Goal: Information Seeking & Learning: Learn about a topic

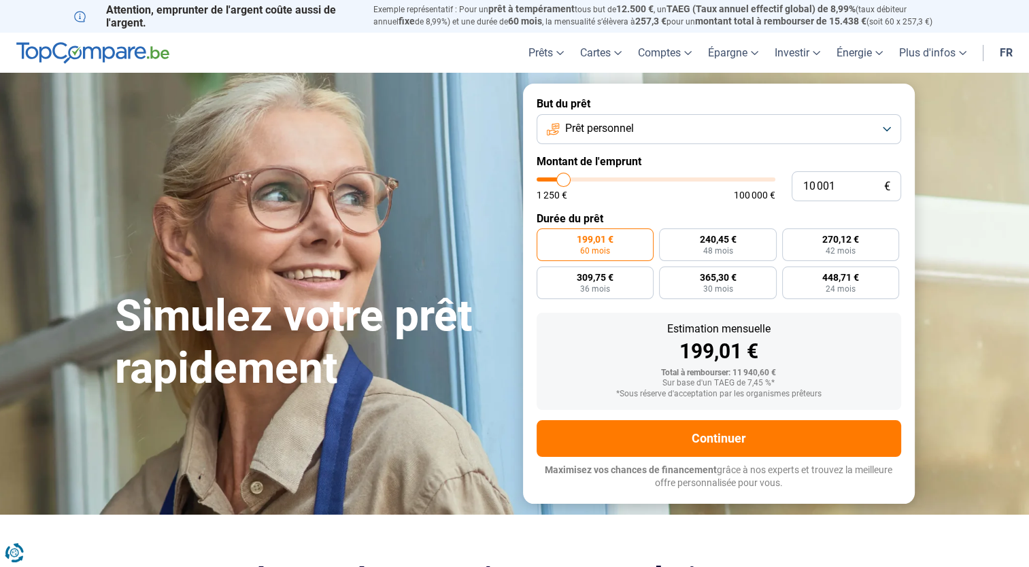
click at [893, 131] on button "Prêt personnel" at bounding box center [719, 129] width 365 height 30
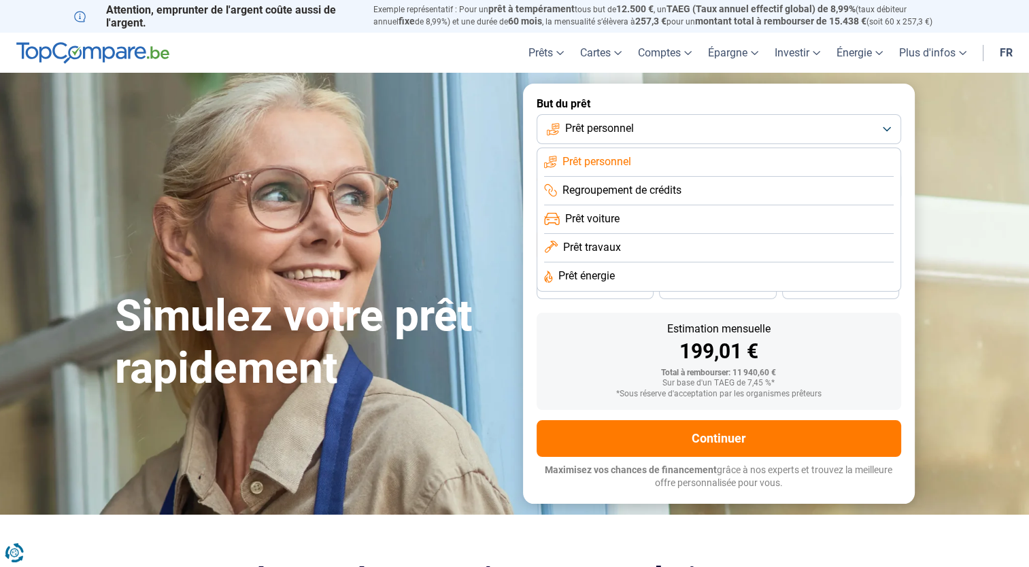
click at [595, 250] on span "Prêt travaux" at bounding box center [592, 247] width 58 height 15
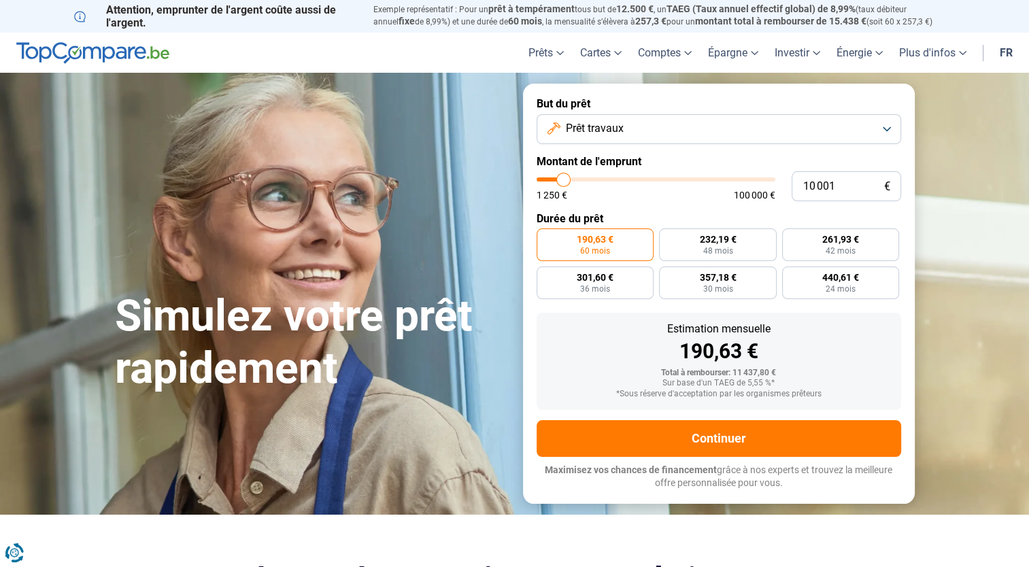
type input "11 500"
type input "11500"
type input "12 750"
type input "12750"
type input "14 500"
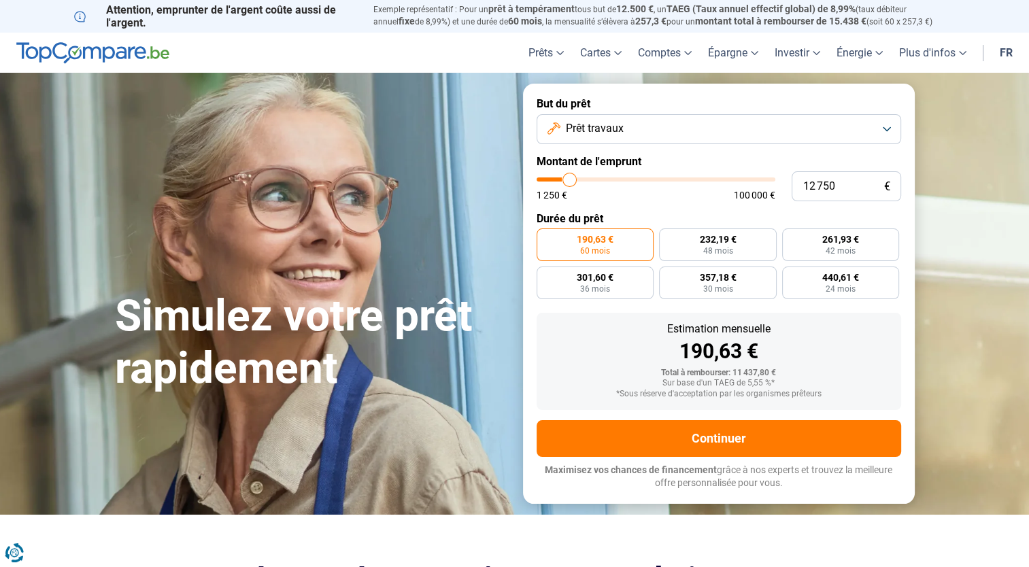
type input "14500"
type input "16 500"
type input "16500"
type input "18 750"
type input "18750"
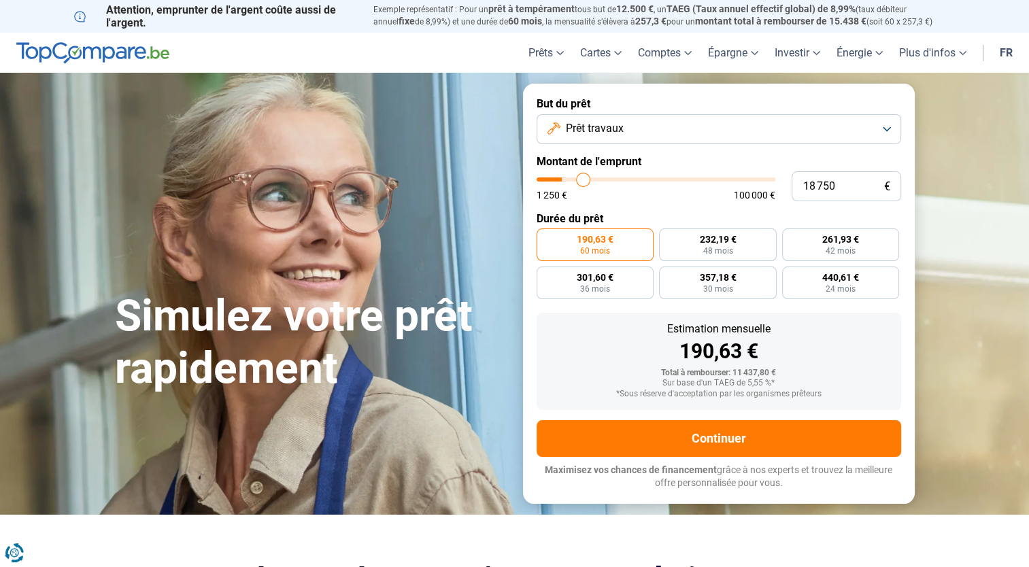
type input "20 000"
type input "20000"
type input "21 000"
type input "21000"
type input "21 750"
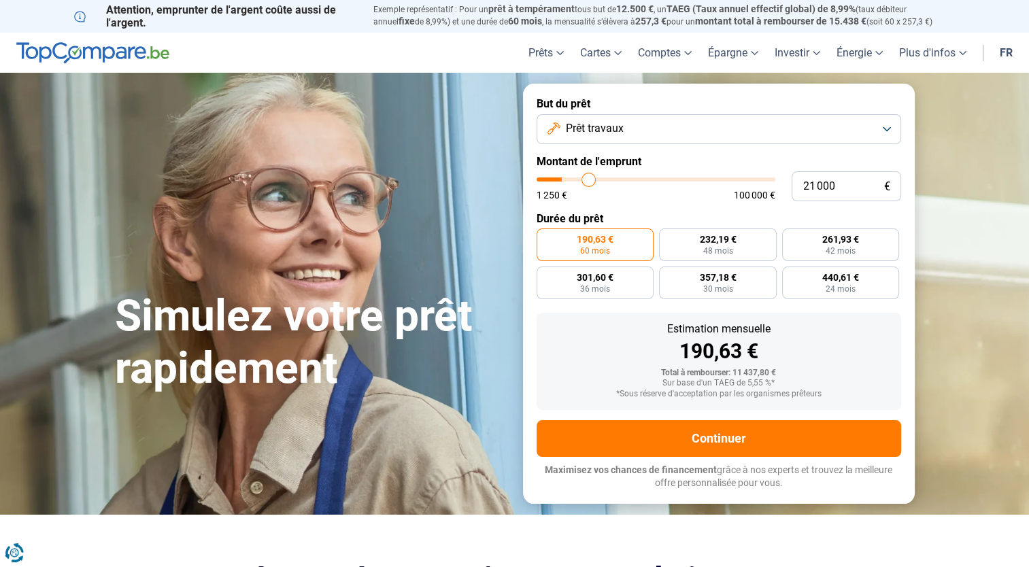
type input "21750"
type input "22 000"
type input "22000"
type input "22 250"
type input "22250"
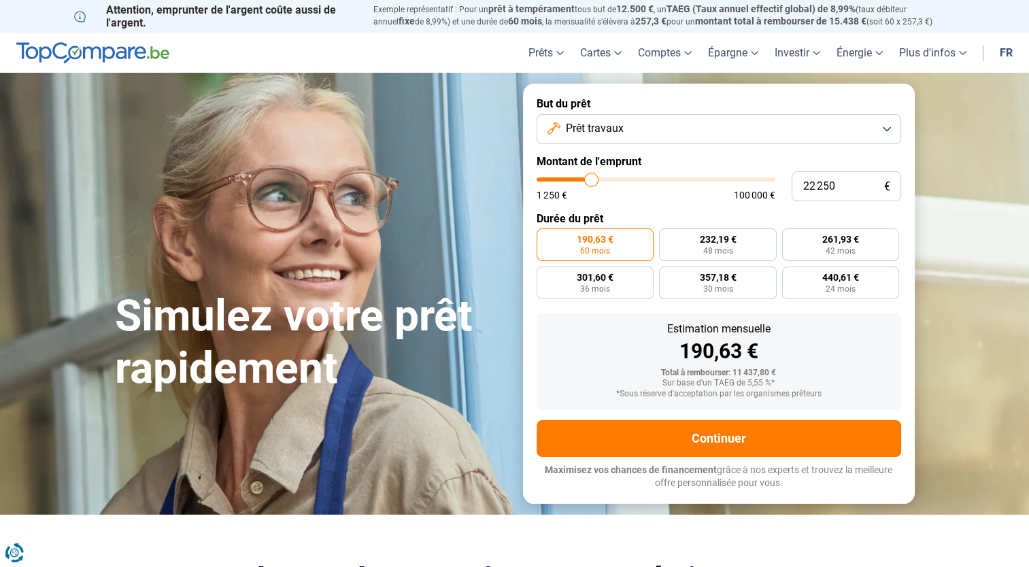
type input "22 500"
type input "22500"
type input "23 500"
type input "23500"
type input "24 500"
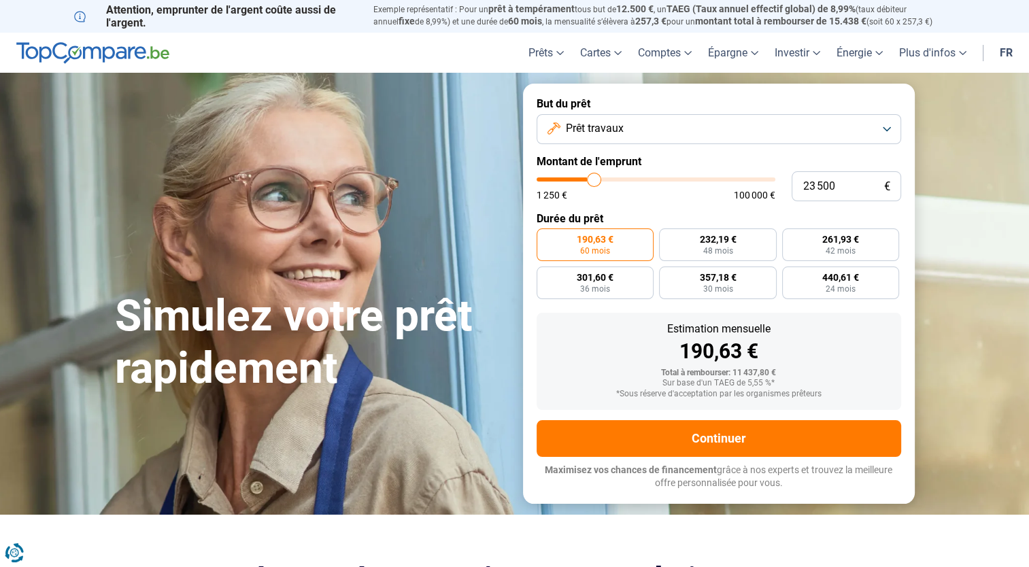
type input "24500"
type input "25 750"
type input "25750"
type input "27 000"
type input "27000"
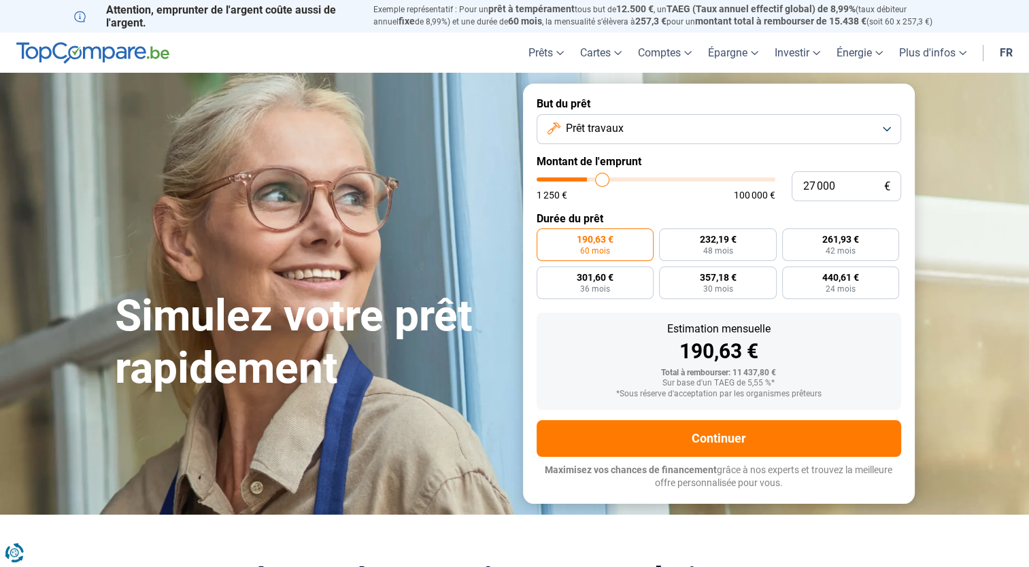
type input "27 750"
type input "27750"
type input "28 000"
type input "28000"
type input "28 250"
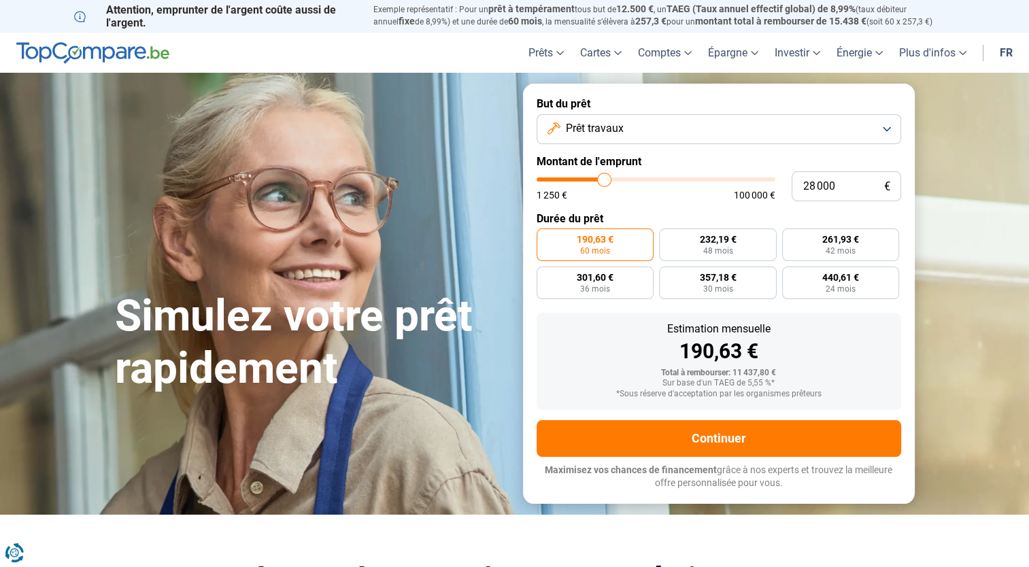
type input "28250"
type input "29 250"
type input "29250"
type input "31 000"
type input "31000"
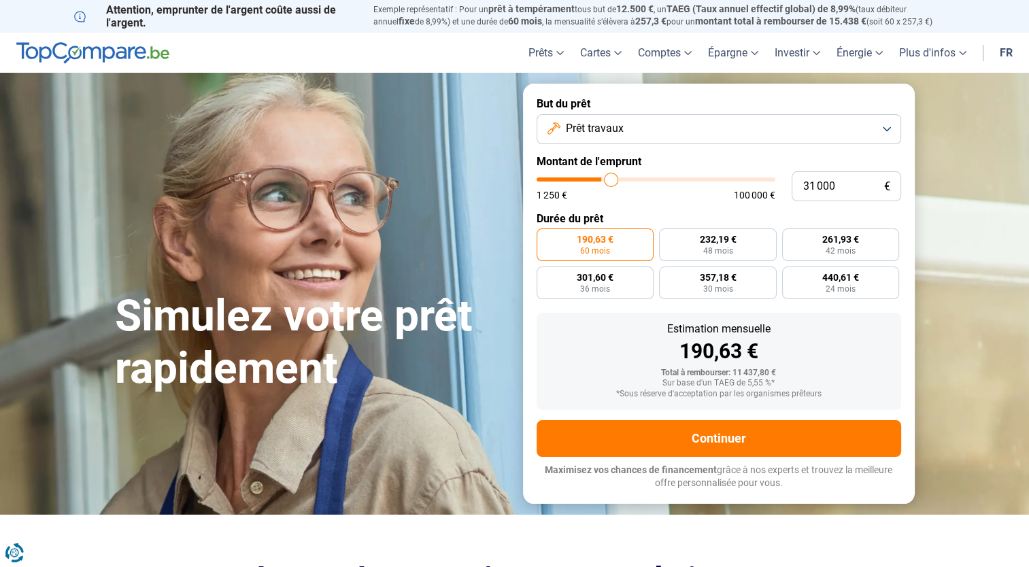
type input "32 250"
type input "32250"
type input "32 500"
type input "32500"
type input "33 000"
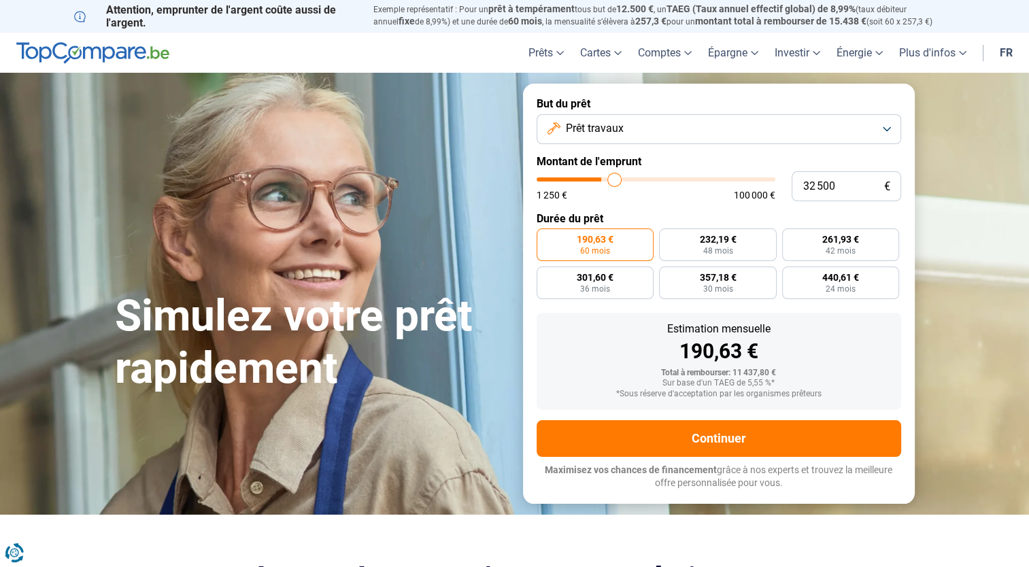
type input "33000"
type input "33 250"
type input "33250"
type input "33 500"
type input "33500"
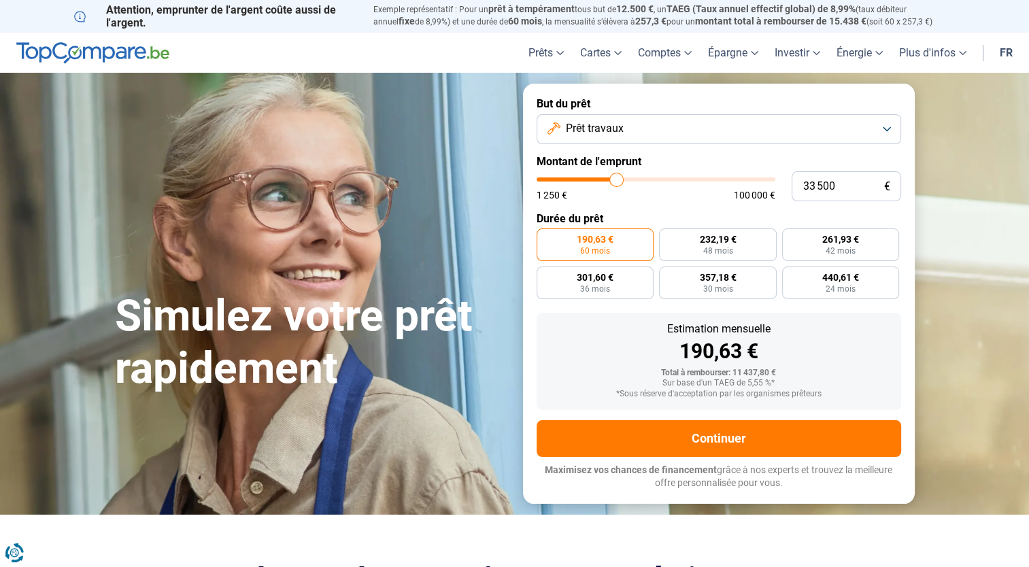
type input "33 750"
type input "33750"
type input "34 000"
type input "34000"
type input "34 250"
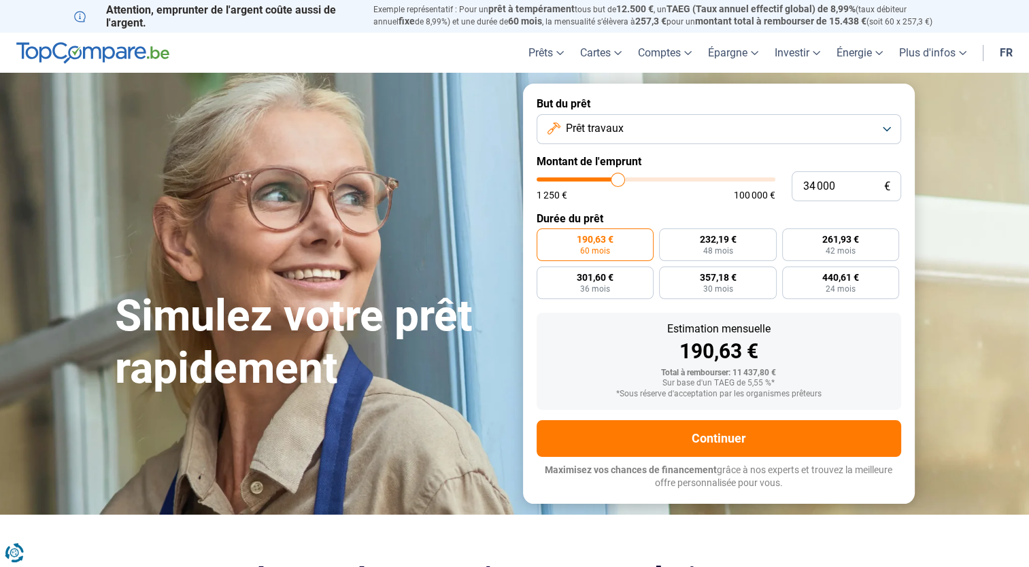
type input "34250"
type input "34 500"
type input "34500"
type input "35 000"
type input "35000"
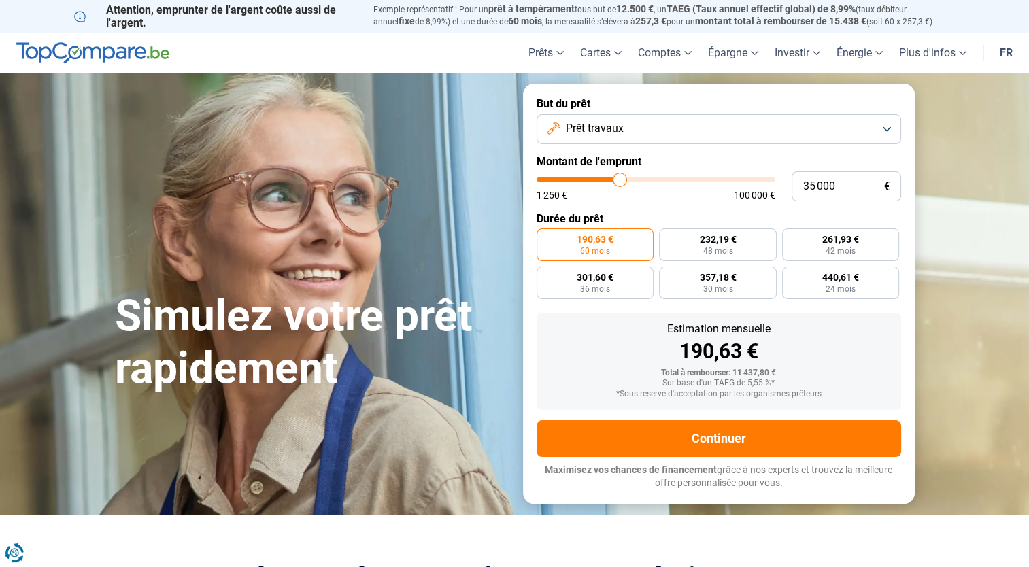
type input "35 250"
type input "35250"
type input "36 000"
type input "36000"
type input "36 500"
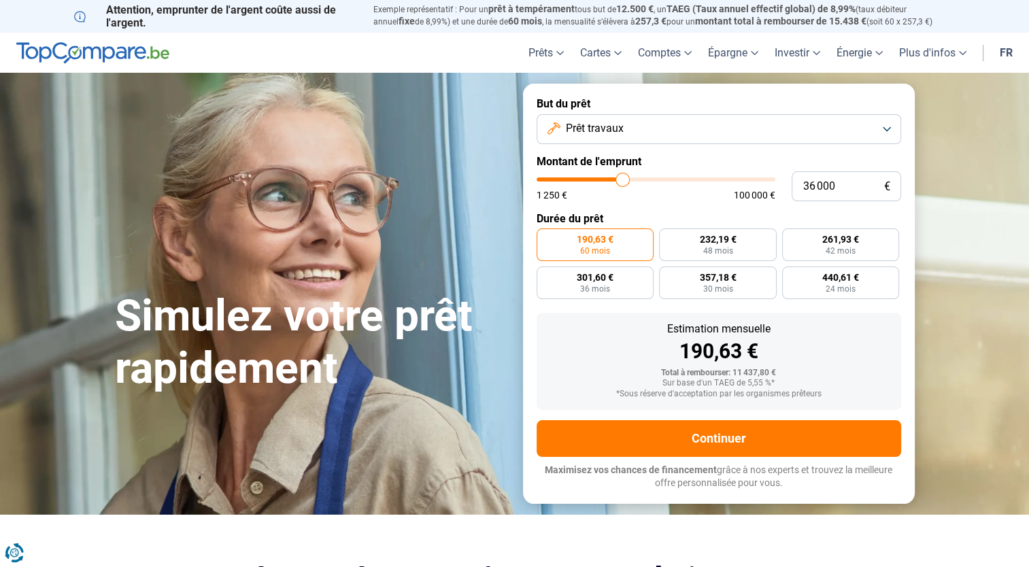
type input "36500"
type input "37 500"
type input "37500"
type input "38 000"
type input "38000"
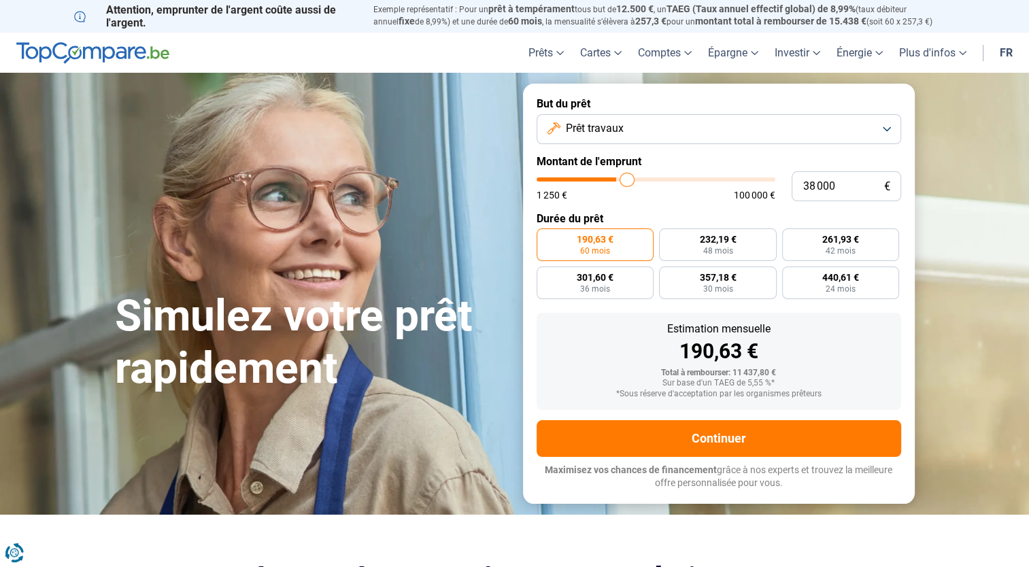
type input "39 000"
type input "39000"
type input "39 250"
type input "39250"
type input "39 500"
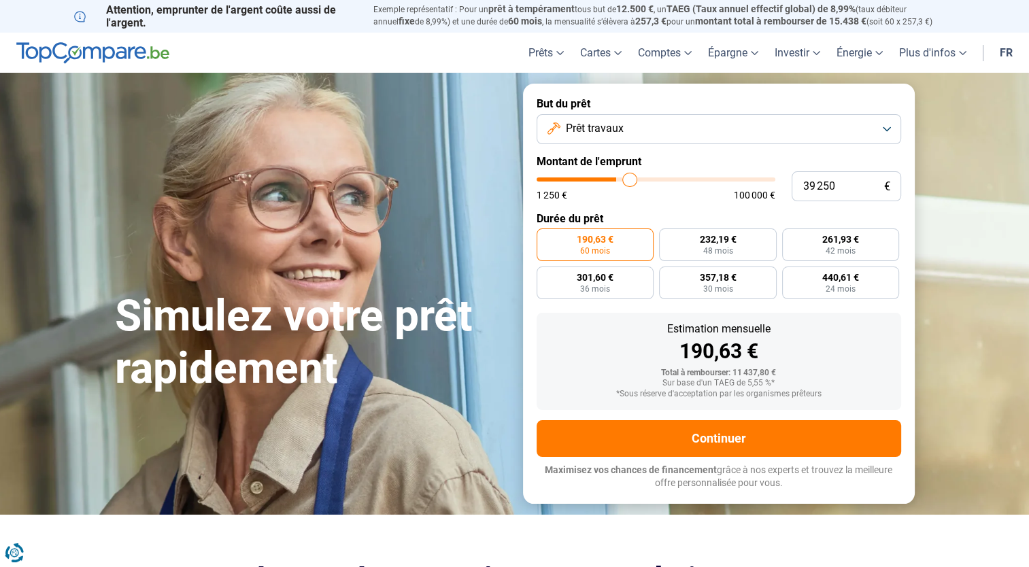
type input "39500"
type input "39 750"
type input "39750"
type input "40 000"
type input "40000"
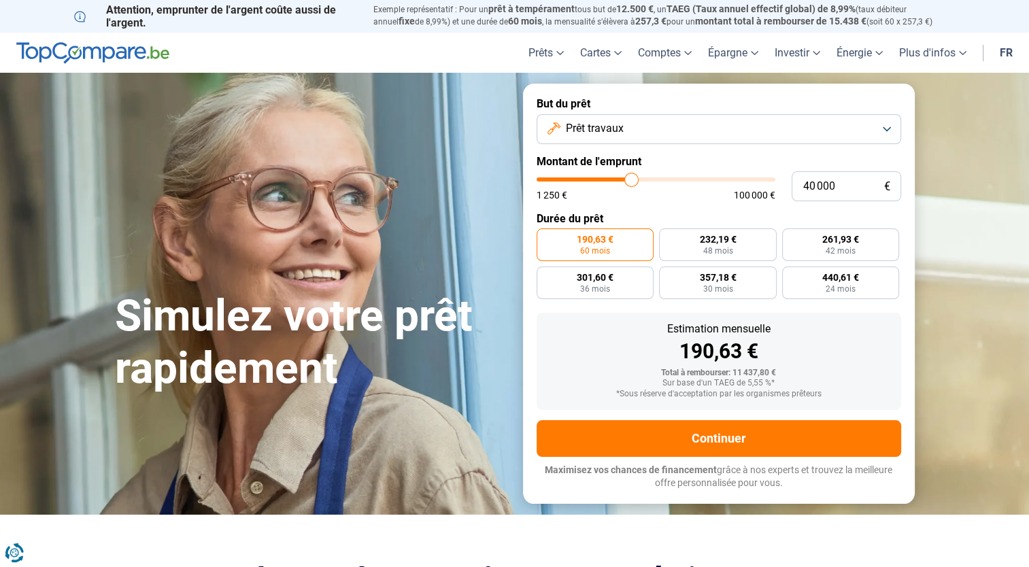
type input "40 500"
type input "40500"
type input "41 250"
type input "41250"
type input "41 750"
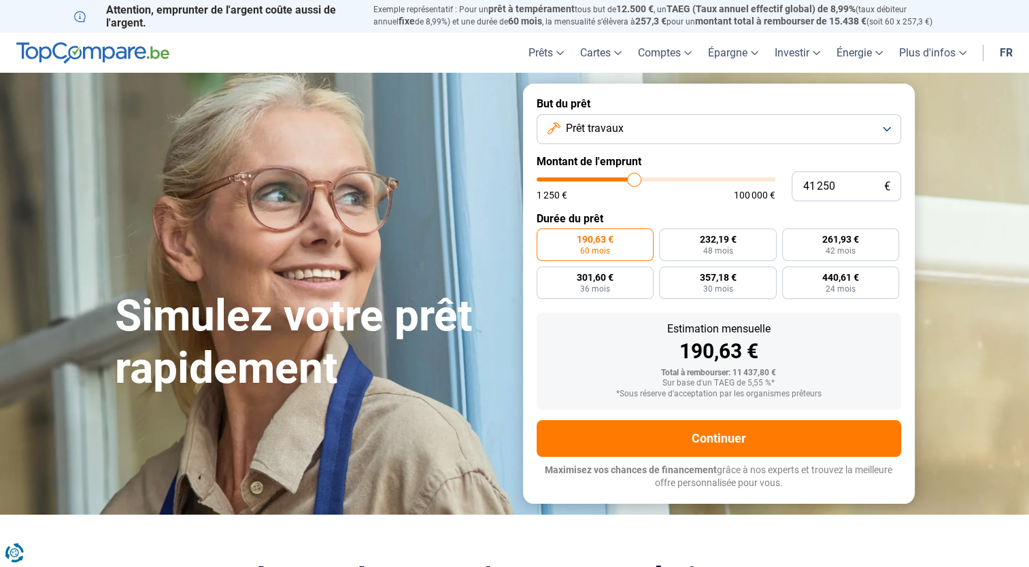
type input "41750"
type input "42 500"
type input "42500"
type input "43 000"
type input "43000"
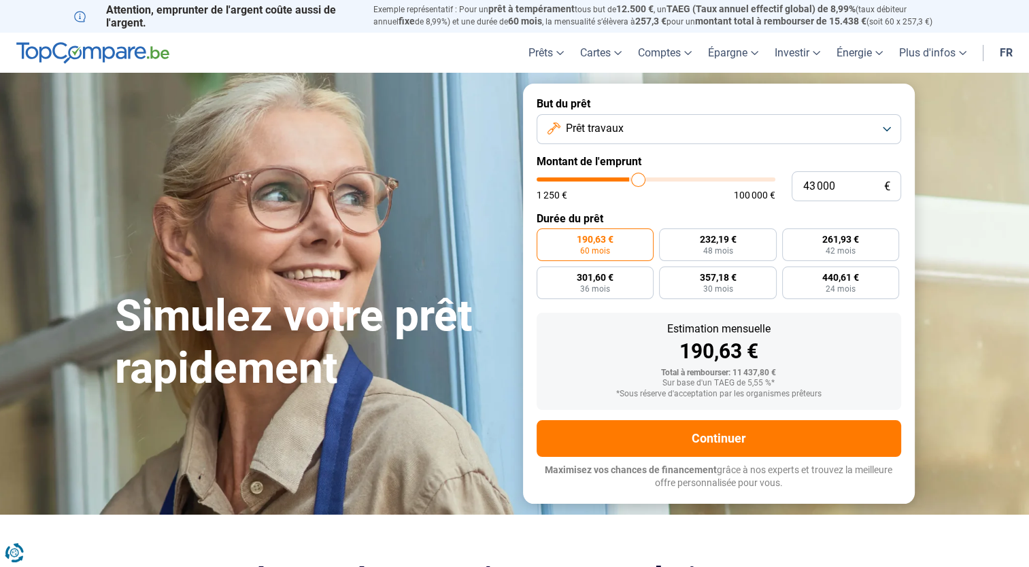
type input "43 500"
type input "43500"
type input "43 750"
type input "43750"
type input "44 000"
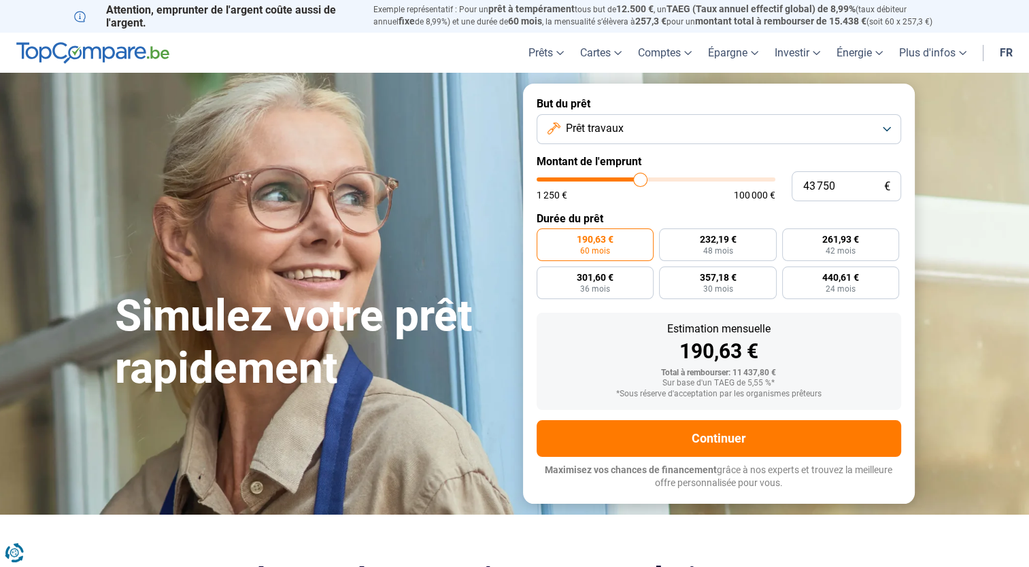
type input "44000"
type input "44 250"
type input "44250"
type input "44 500"
type input "44500"
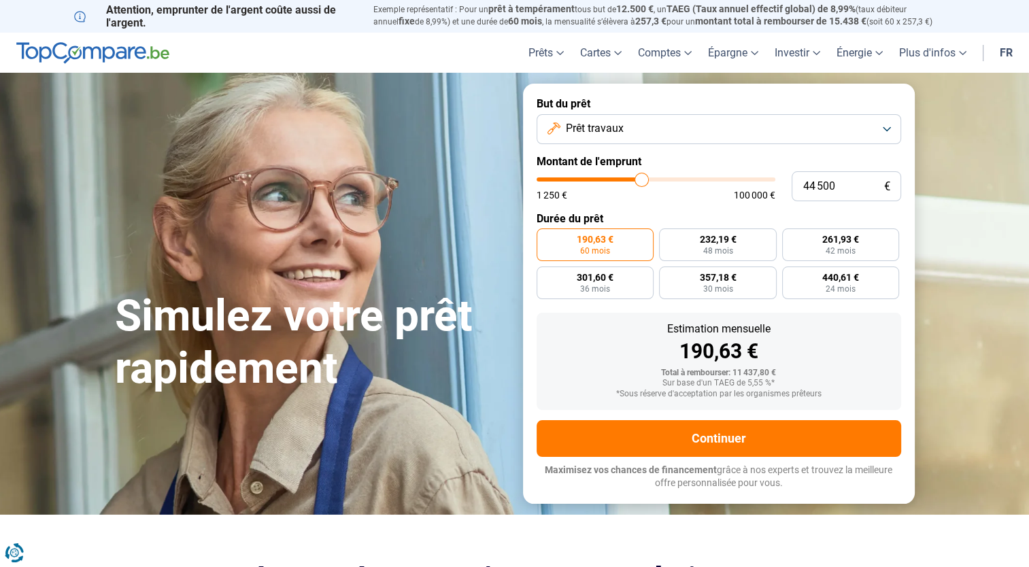
type input "45 000"
type input "45000"
type input "45 750"
type input "45750"
type input "46 750"
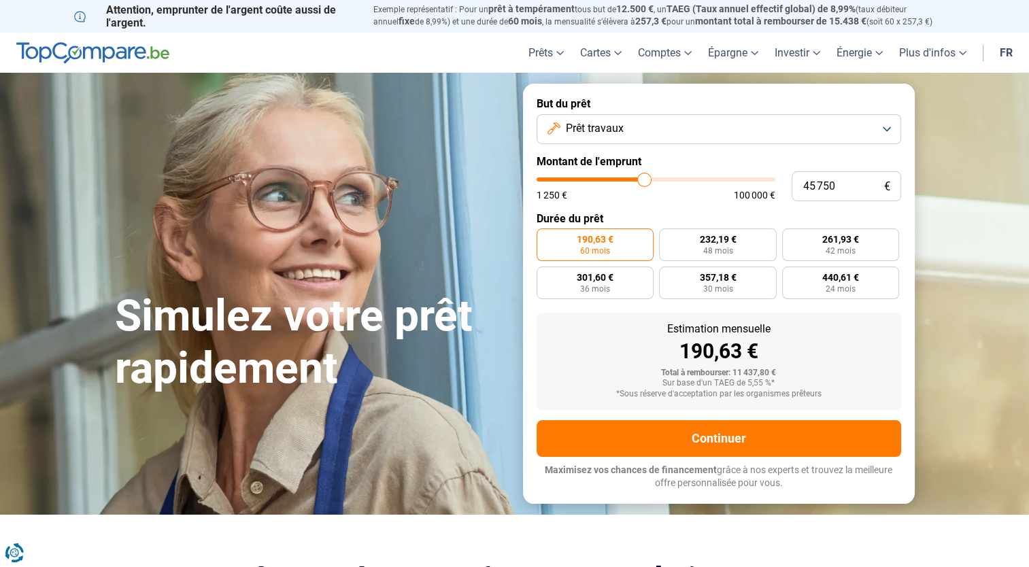
type input "46750"
type input "47 500"
type input "47500"
type input "47 750"
type input "47750"
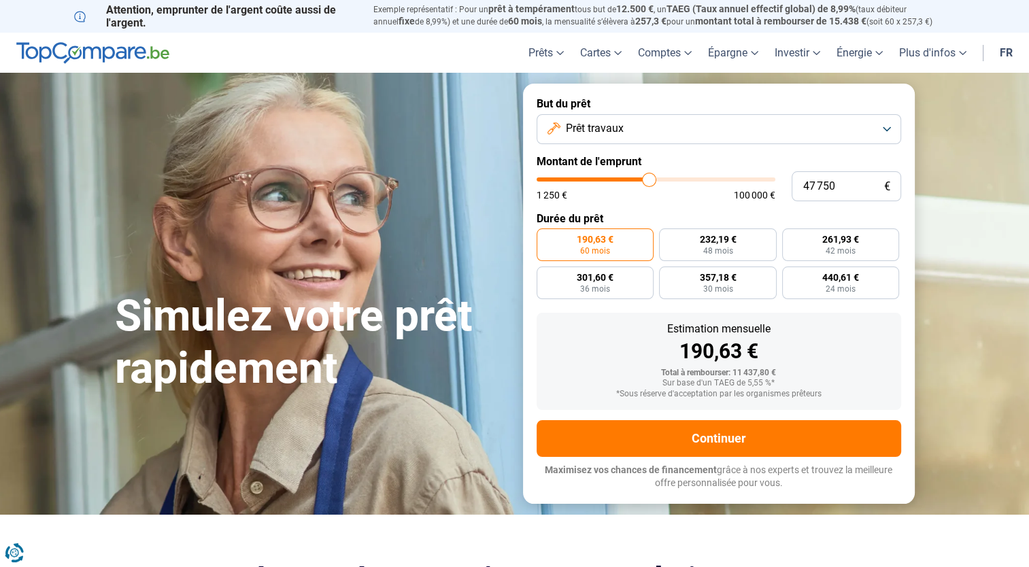
type input "48 000"
type input "48000"
type input "48 750"
type input "48750"
type input "49 250"
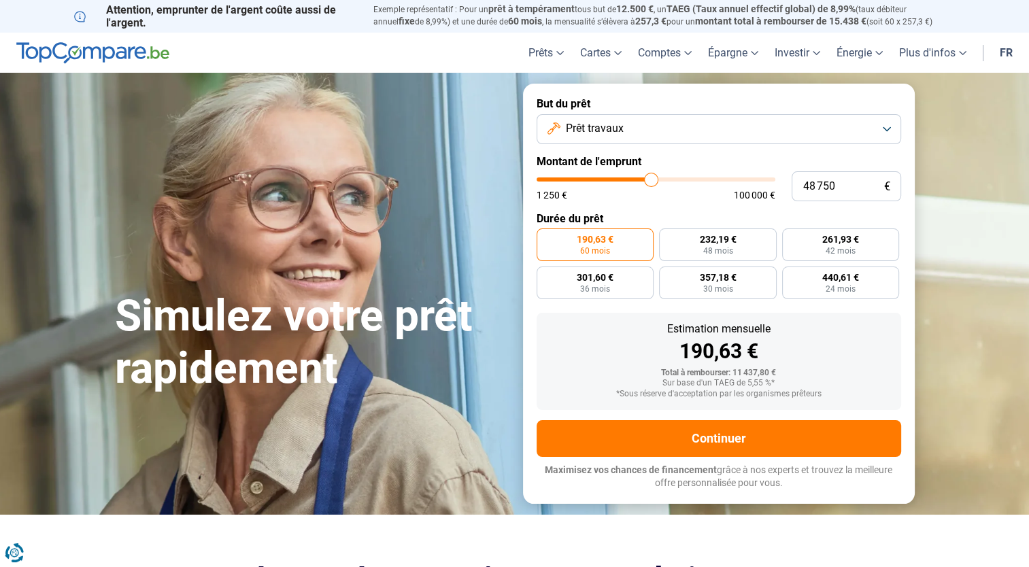
type input "49250"
type input "49 750"
type input "49750"
type input "50 000"
type input "50000"
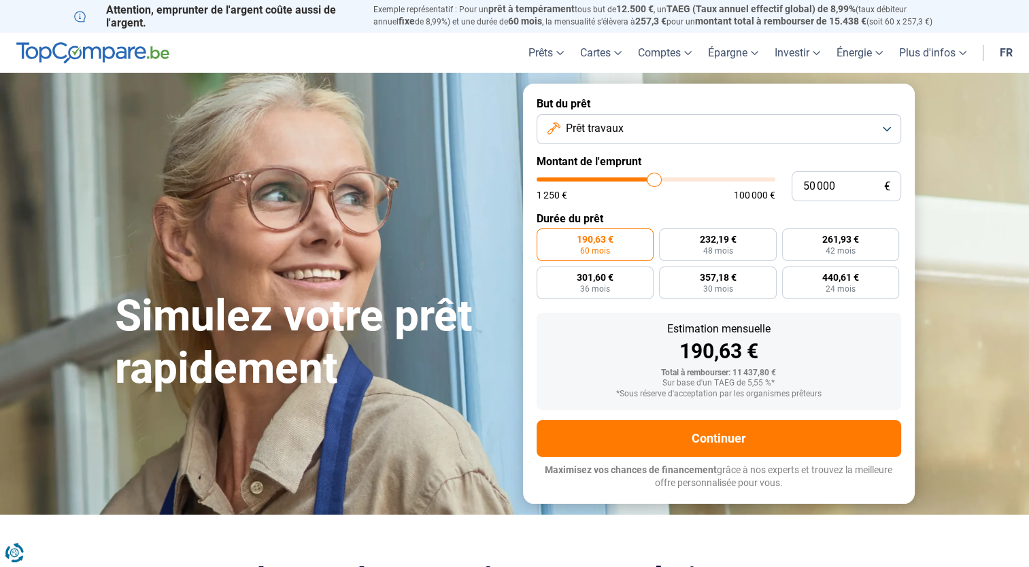
type input "50 250"
type input "50250"
type input "50 500"
type input "50500"
type input "50 750"
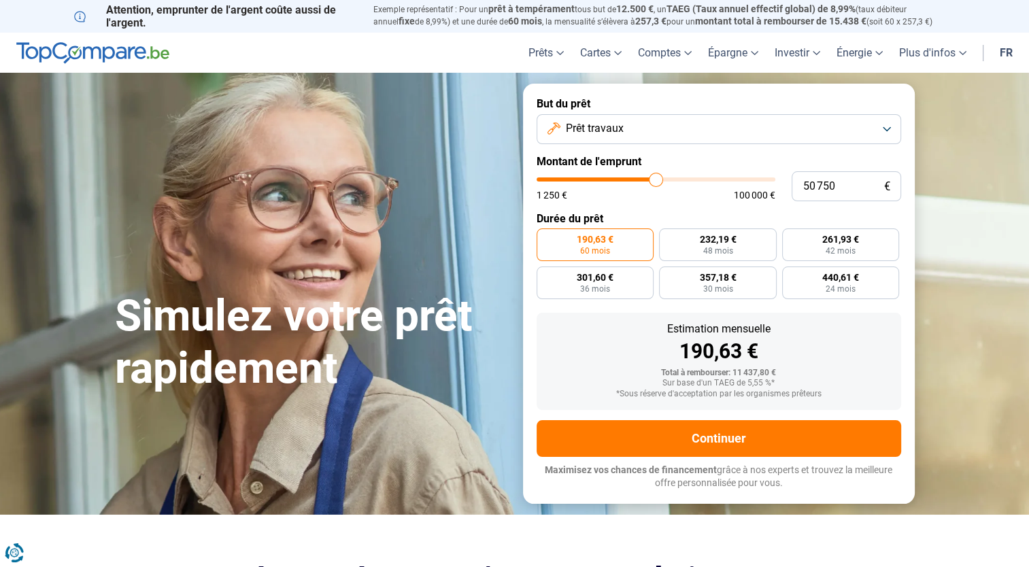
drag, startPoint x: 566, startPoint y: 181, endPoint x: 1031, endPoint y: 4, distance: 497.9
type input "51000"
click at [657, 182] on input "range" at bounding box center [656, 180] width 239 height 4
type input "51 000"
radio input "false"
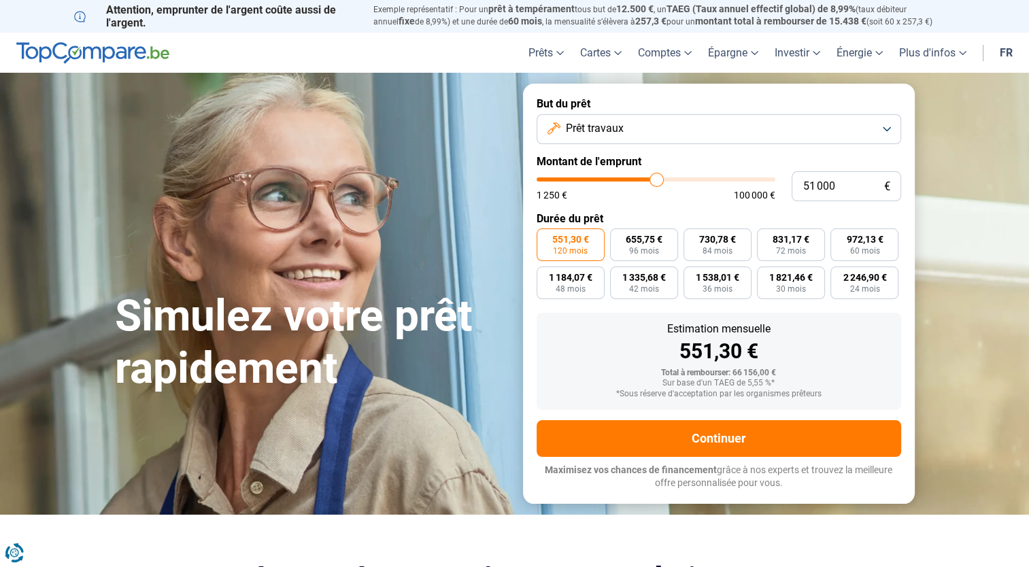
type input "50 500"
type input "50500"
type input "50 750"
type input "50750"
type input "51 000"
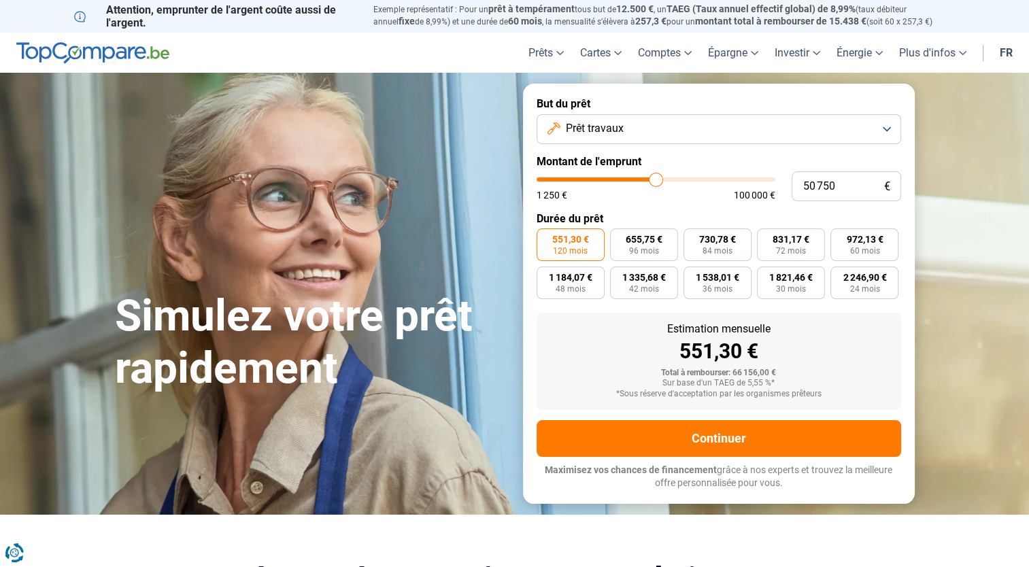
type input "51000"
type input "51 250"
type input "51250"
type input "51 500"
type input "51500"
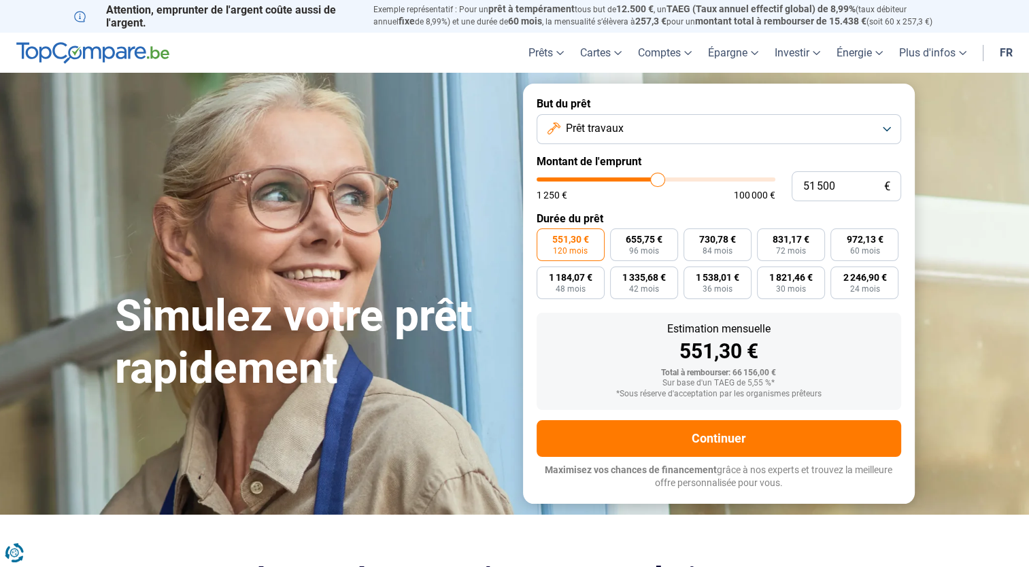
type input "51 750"
type input "51750"
type input "52 000"
type input "52000"
type input "52 250"
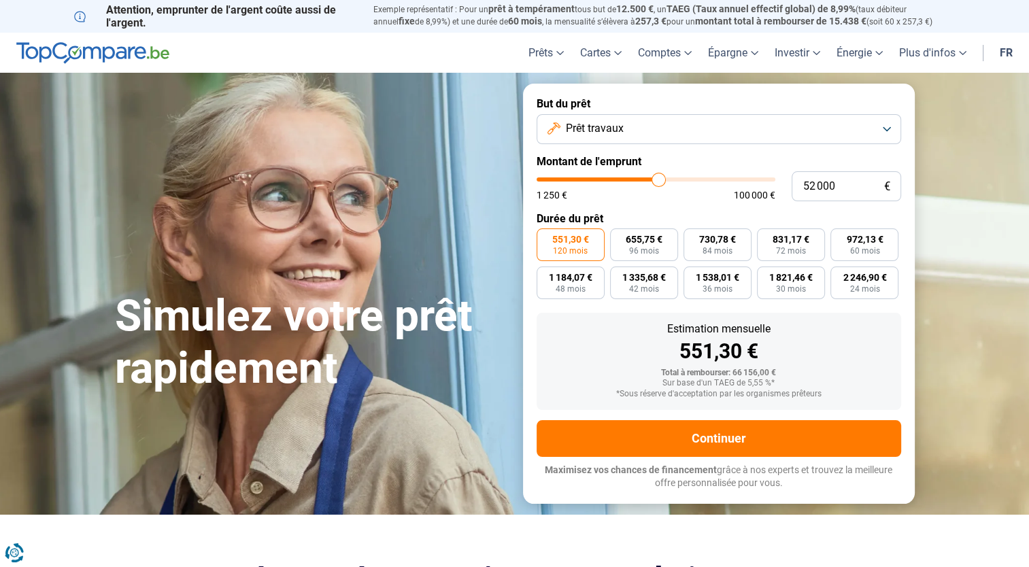
type input "52250"
type input "52 500"
type input "52500"
type input "52 750"
type input "52750"
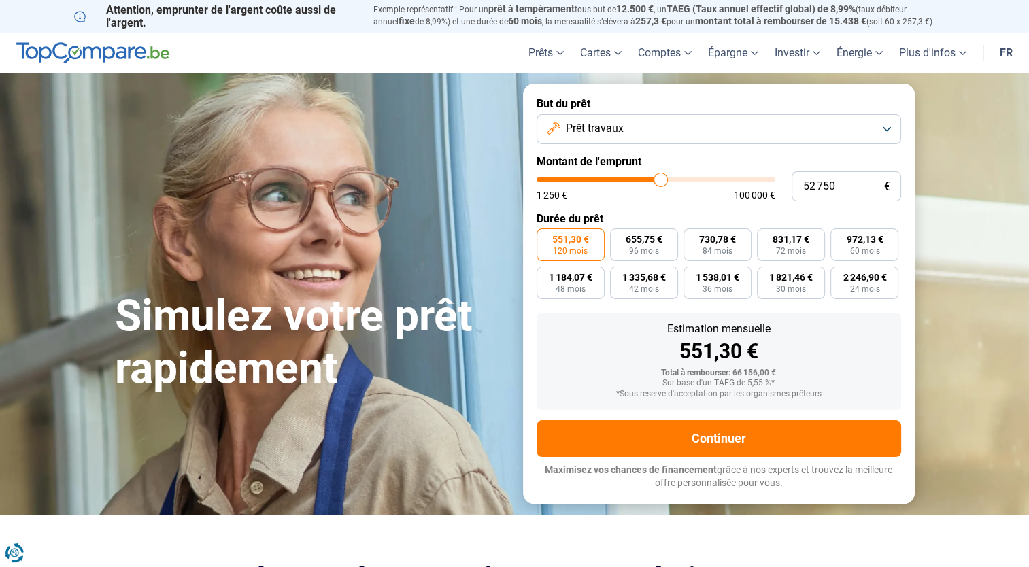
type input "53 000"
type input "53000"
type input "53 250"
type input "53250"
type input "53 500"
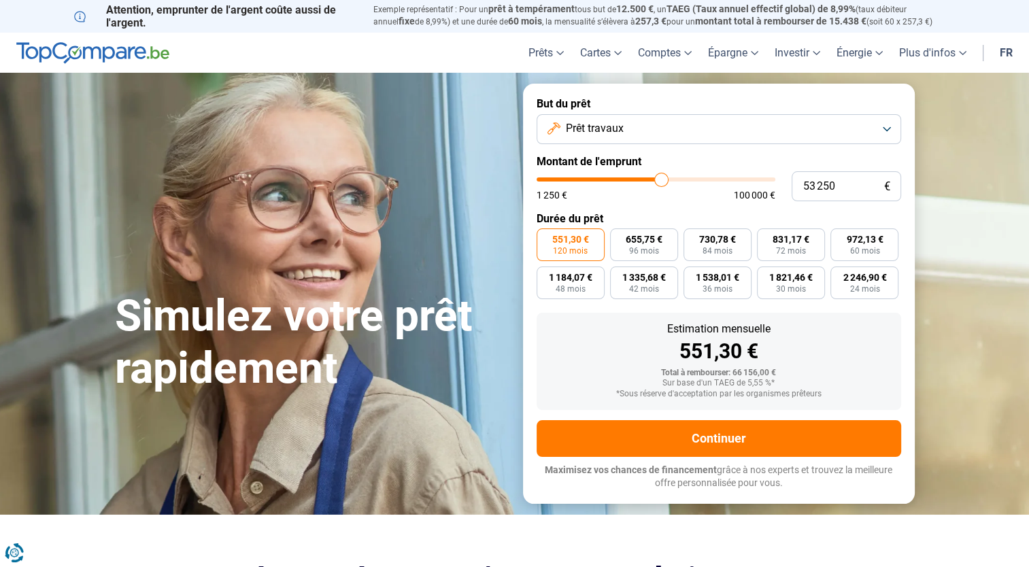
type input "53500"
type input "53 750"
type input "53750"
type input "54 000"
type input "54000"
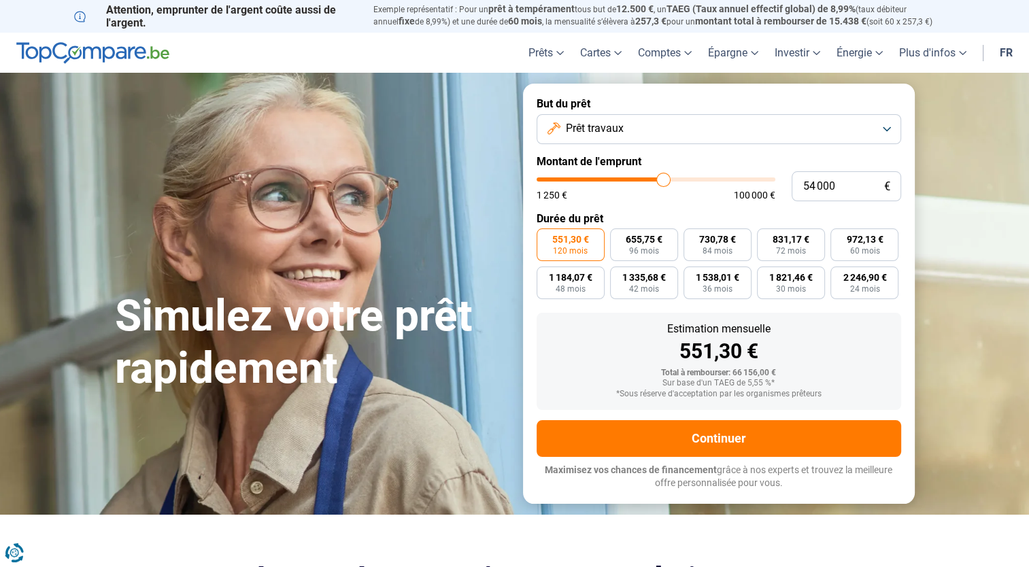
type input "54 250"
type input "54250"
type input "54 500"
type input "54500"
type input "54 750"
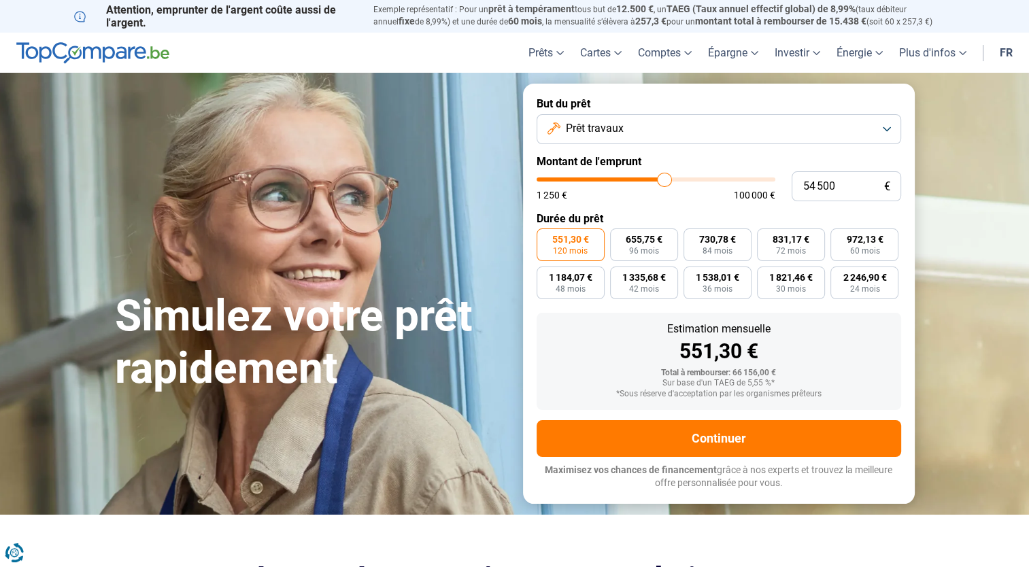
type input "54750"
type input "55 000"
type input "55000"
type input "55 250"
type input "55250"
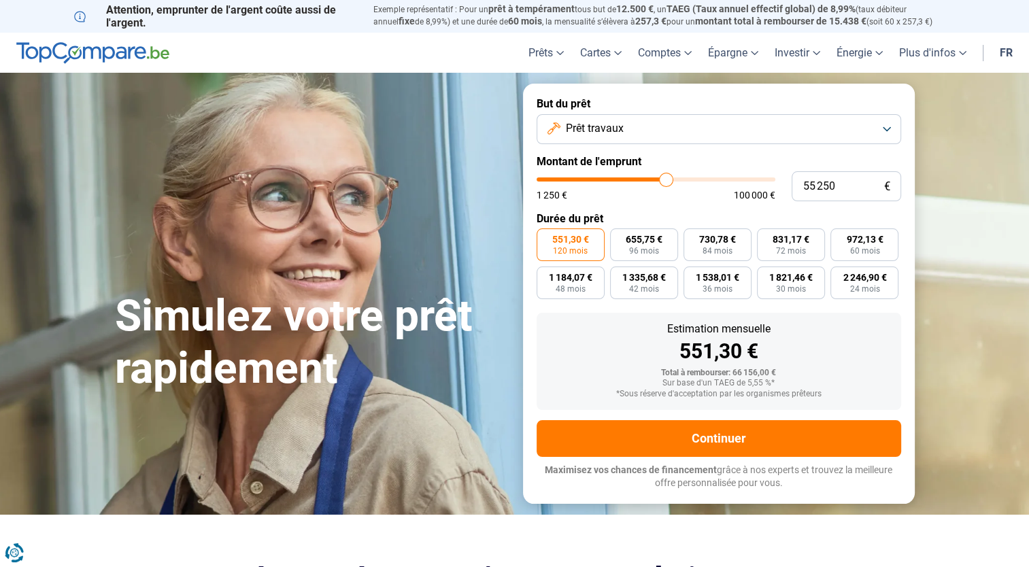
type input "55 500"
type input "55500"
type input "55 750"
type input "55750"
type input "56 250"
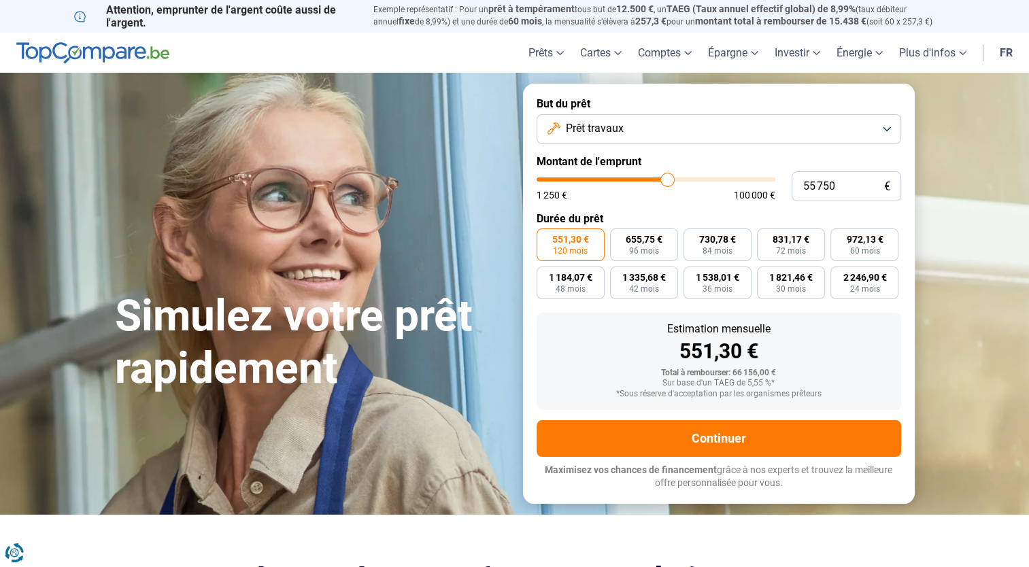
type input "56250"
type input "56 500"
type input "56500"
type input "56 750"
type input "56750"
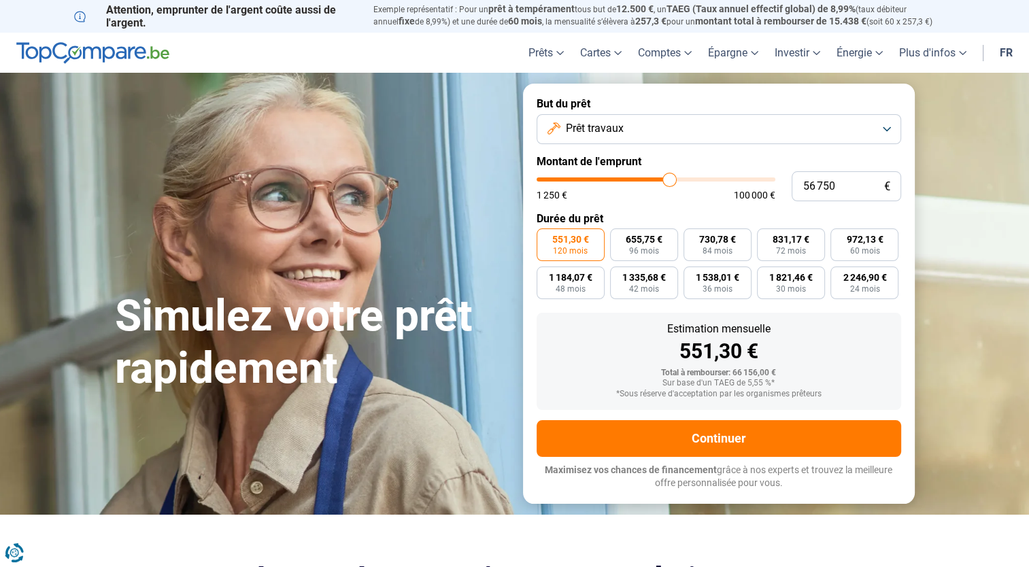
type input "57 500"
type input "57500"
type input "58 250"
type input "58250"
type input "58 750"
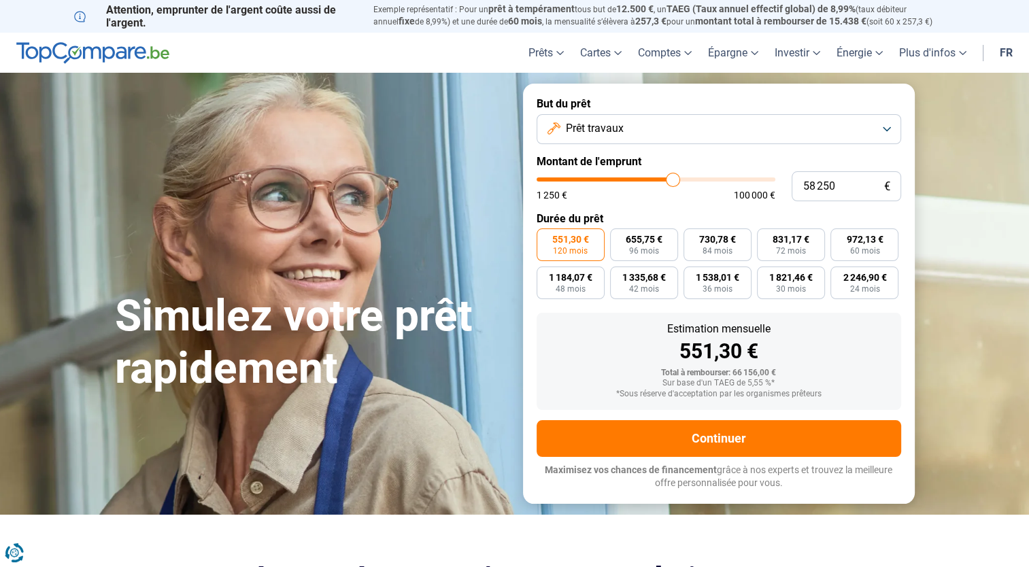
type input "58750"
type input "59 000"
type input "59000"
type input "59 250"
type input "59250"
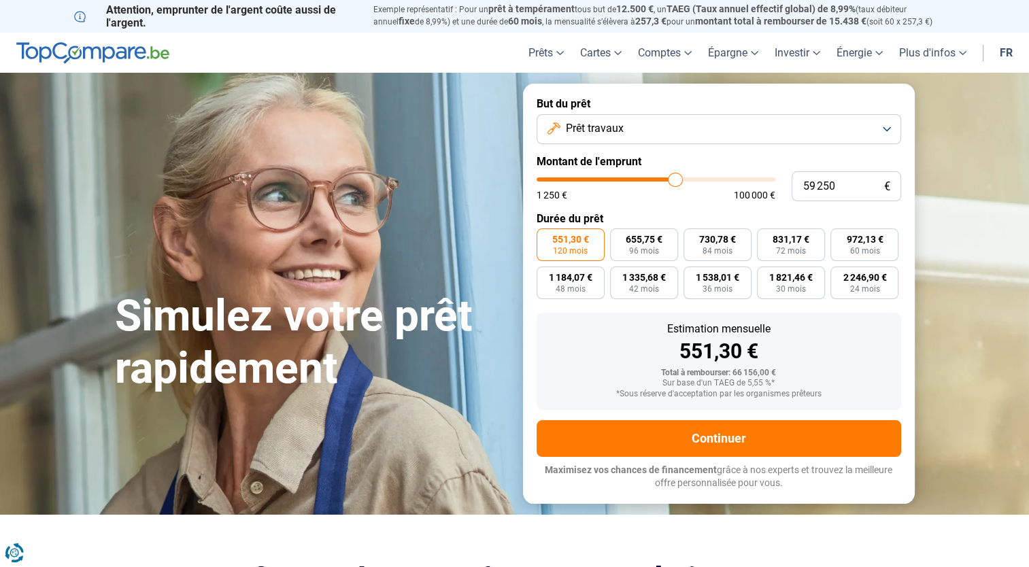
type input "59 500"
type input "59500"
type input "59 750"
type input "59750"
type input "60 000"
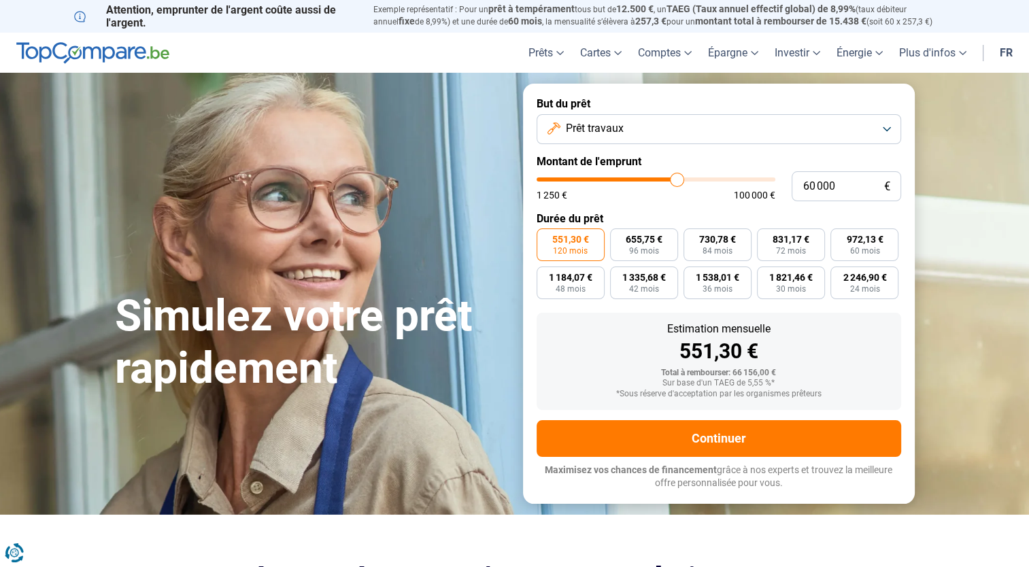
drag, startPoint x: 655, startPoint y: 180, endPoint x: 677, endPoint y: 181, distance: 22.5
type input "60000"
click at [677, 181] on input "range" at bounding box center [656, 180] width 239 height 4
